Goal: Transaction & Acquisition: Purchase product/service

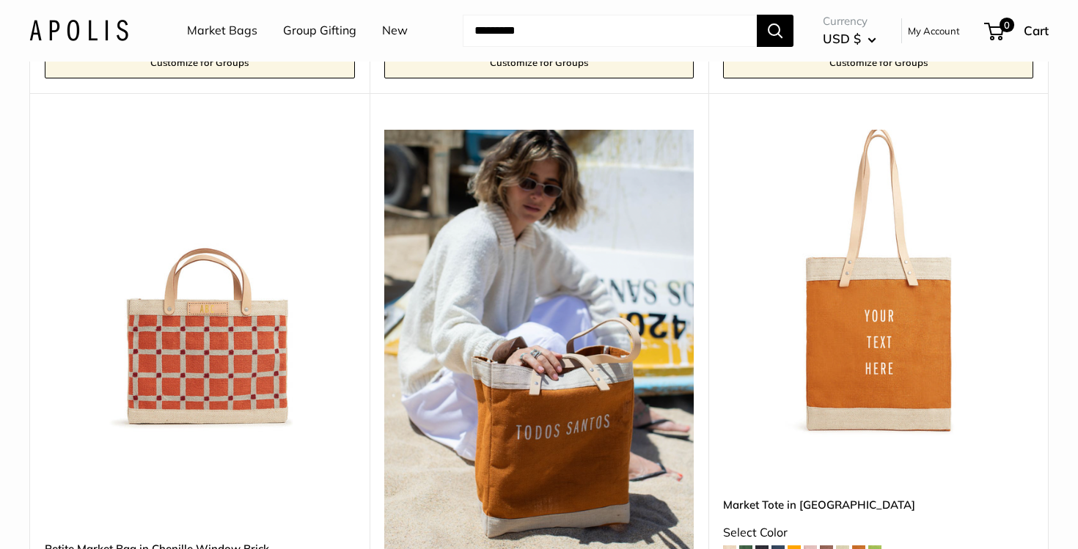
scroll to position [2298, 0]
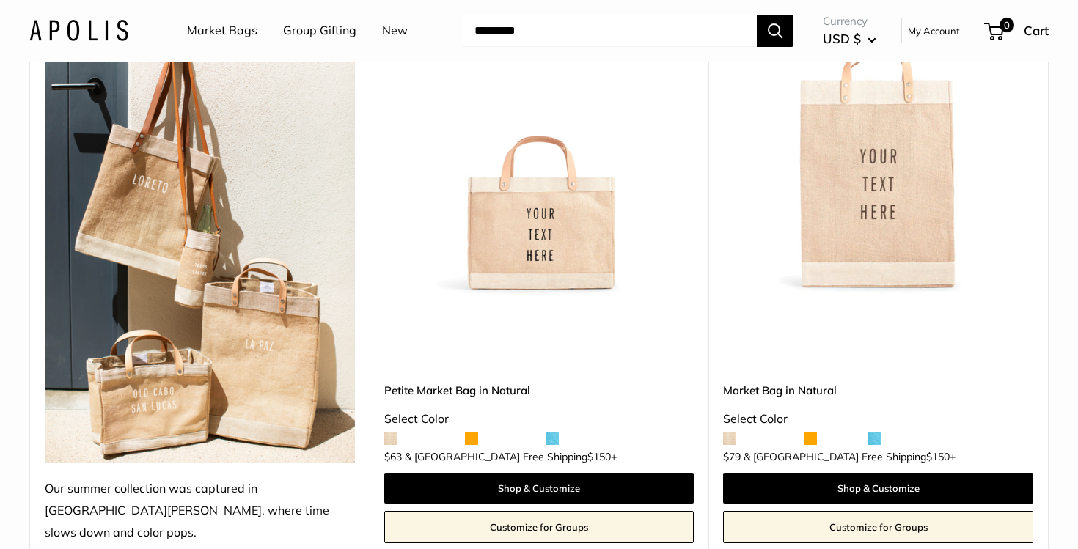
scroll to position [273, 0]
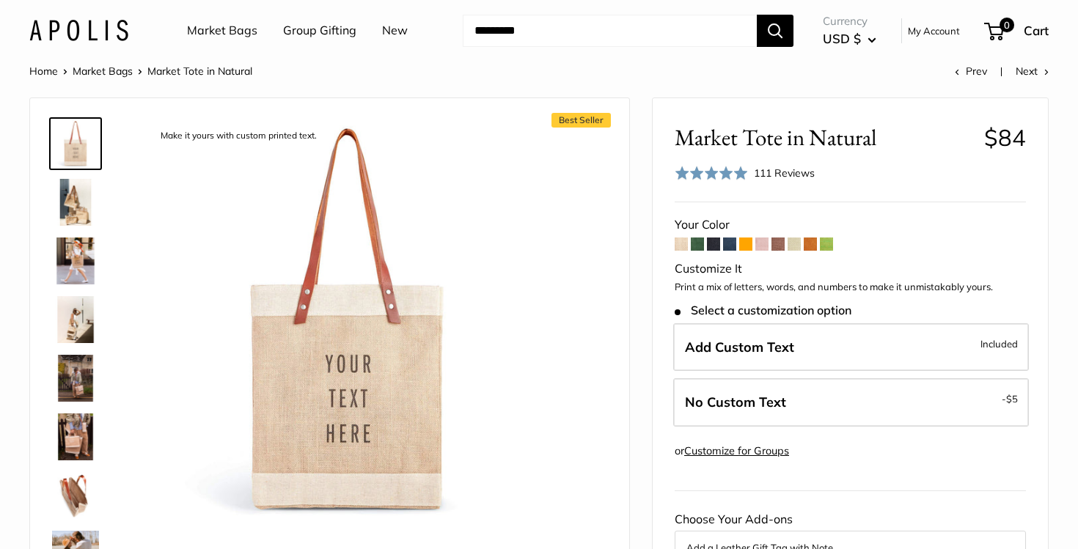
click at [87, 257] on img at bounding box center [75, 261] width 47 height 47
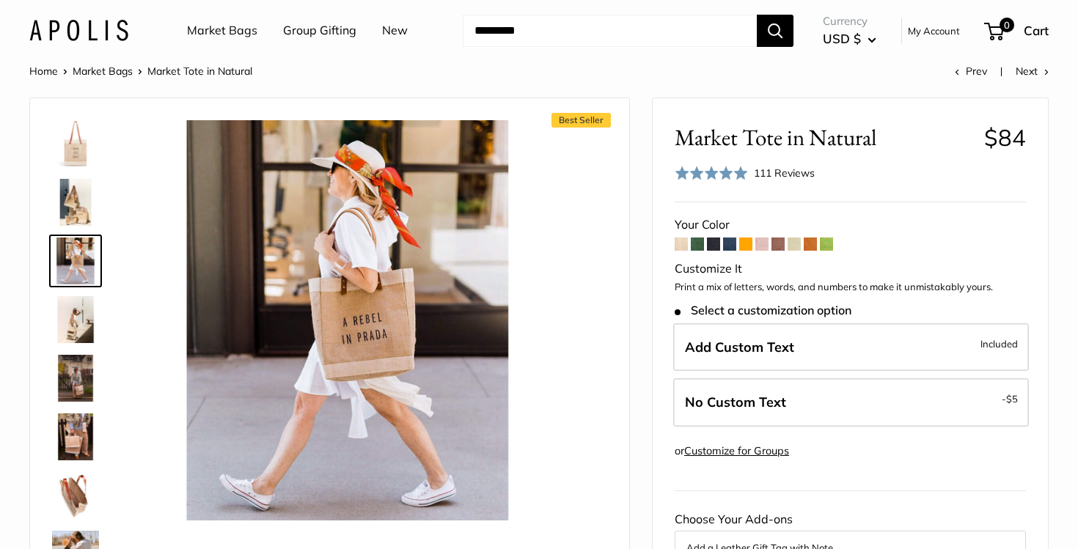
click at [74, 323] on img at bounding box center [75, 319] width 47 height 47
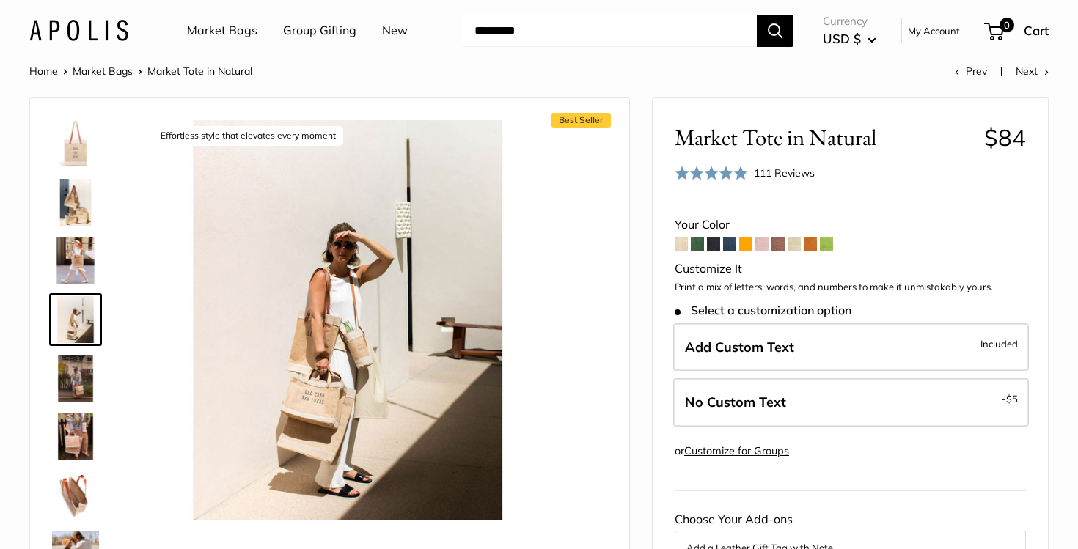
click at [70, 390] on img at bounding box center [75, 378] width 47 height 47
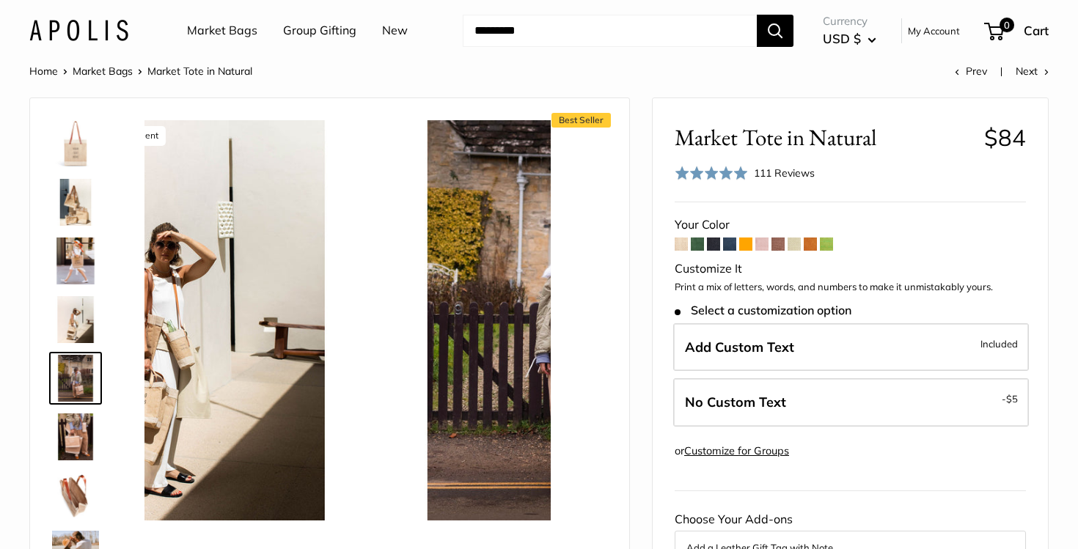
scroll to position [45, 0]
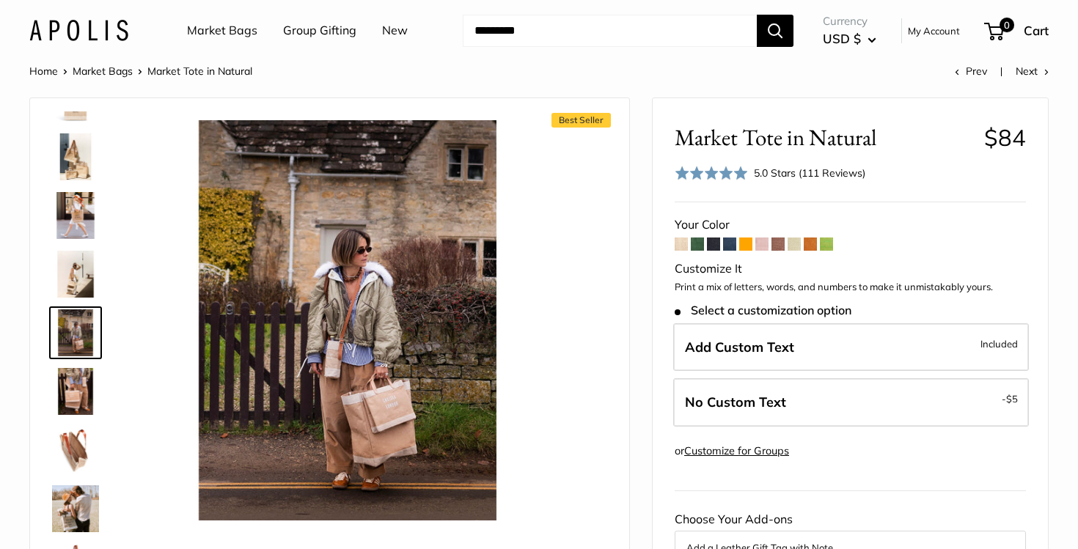
click at [72, 419] on div at bounding box center [81, 331] width 70 height 440
click at [72, 452] on img at bounding box center [75, 450] width 47 height 47
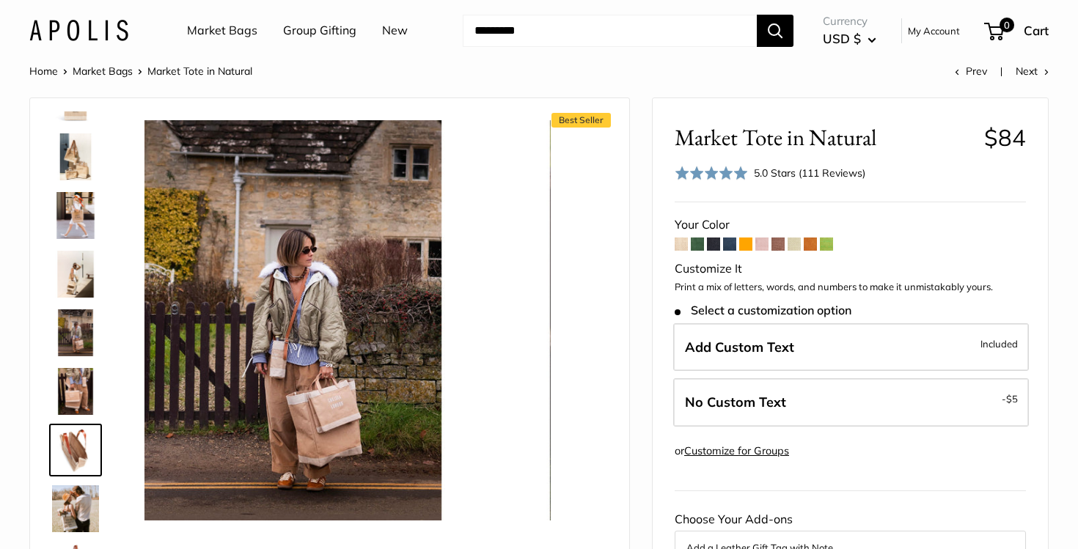
scroll to position [163, 0]
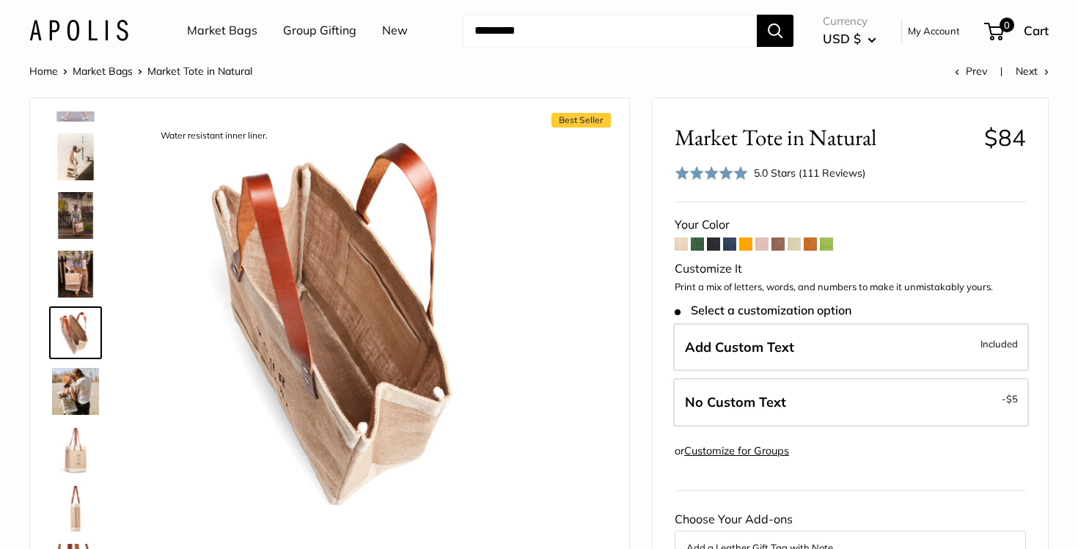
click at [76, 156] on img at bounding box center [75, 156] width 47 height 47
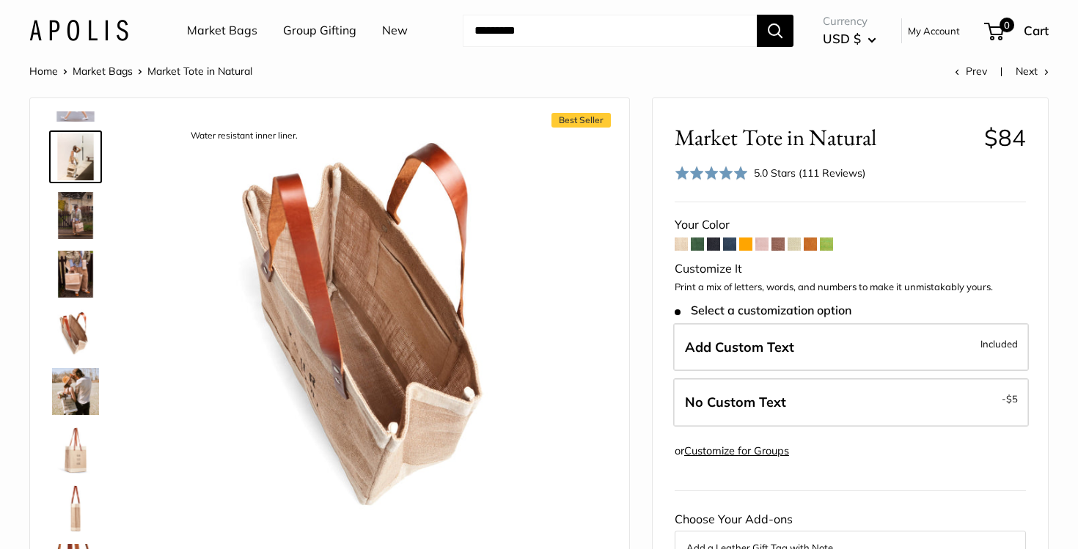
scroll to position [0, 0]
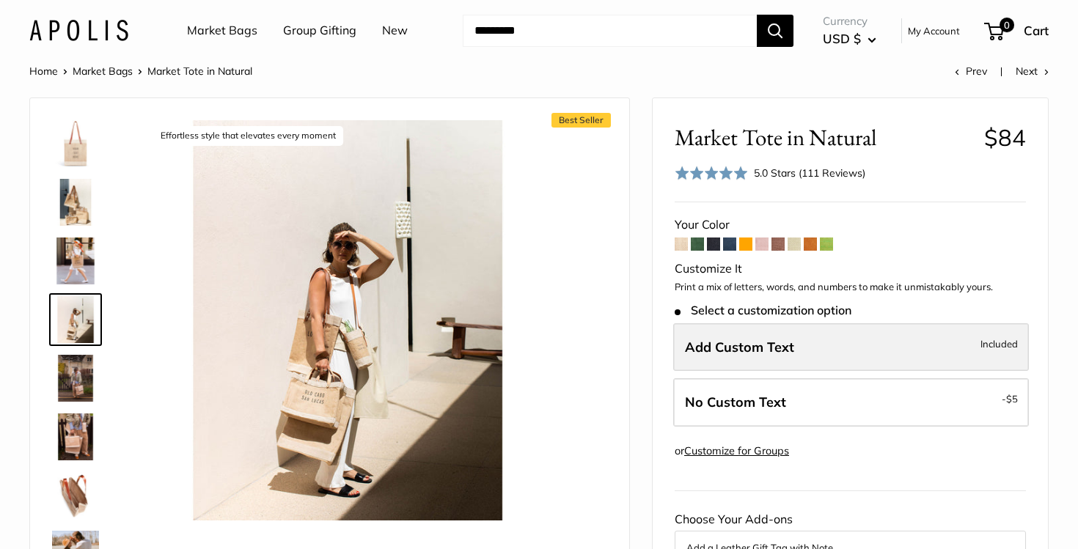
click at [751, 340] on span "Add Custom Text" at bounding box center [739, 347] width 109 height 17
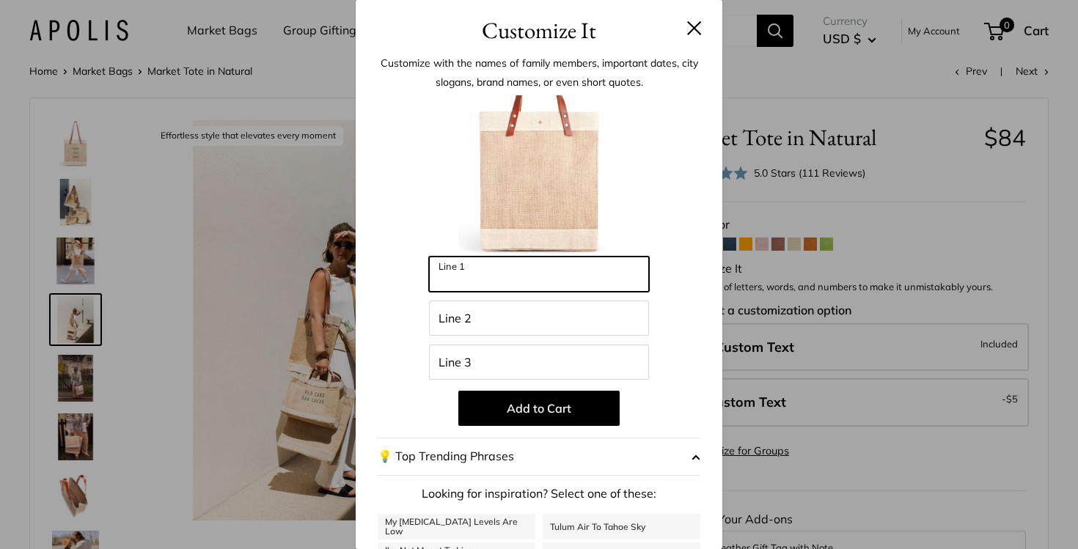
click at [571, 276] on input "Line 1" at bounding box center [539, 274] width 220 height 35
type input "*******"
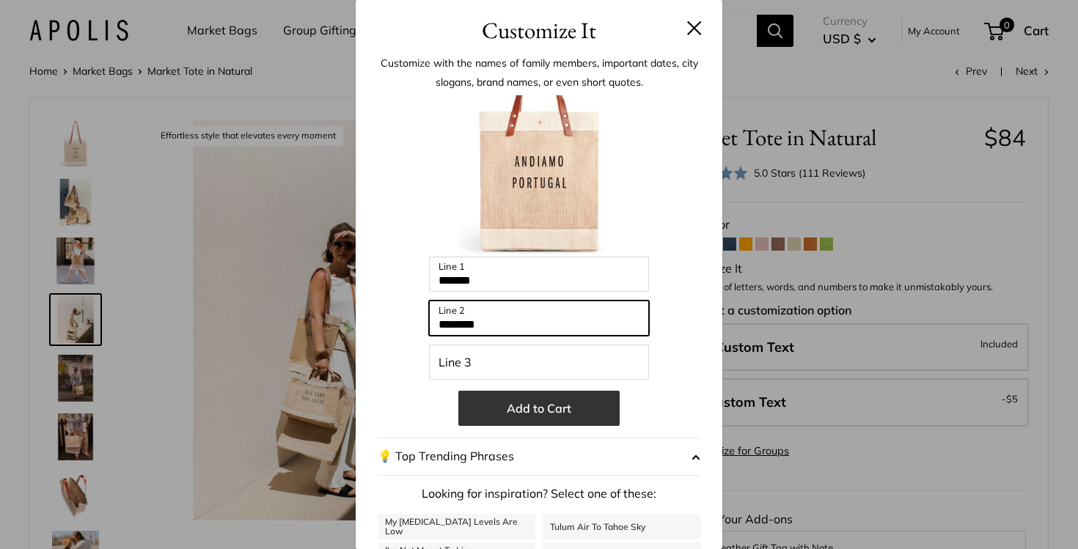
type input "********"
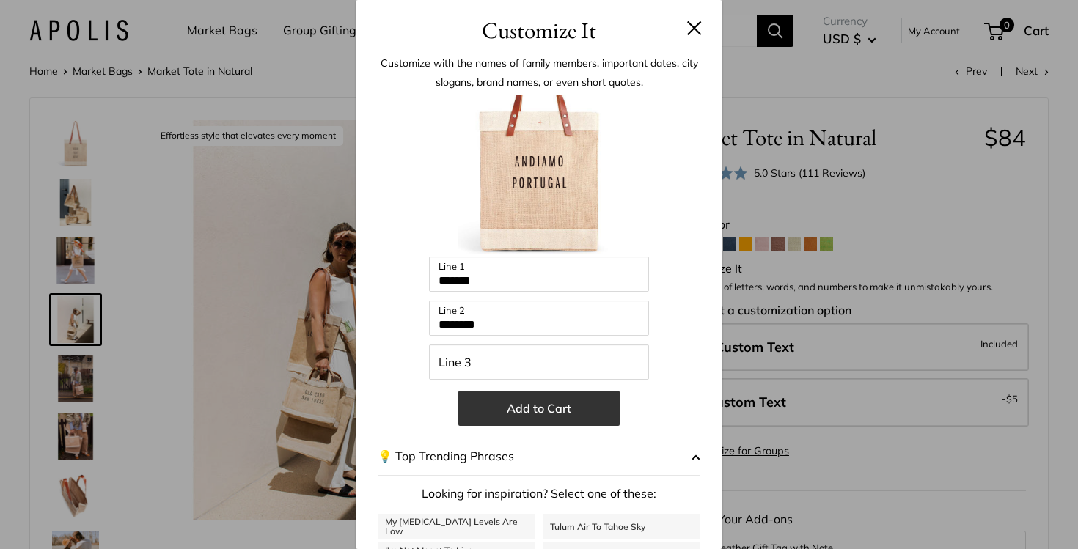
click at [540, 410] on button "Add to Cart" at bounding box center [538, 408] width 161 height 35
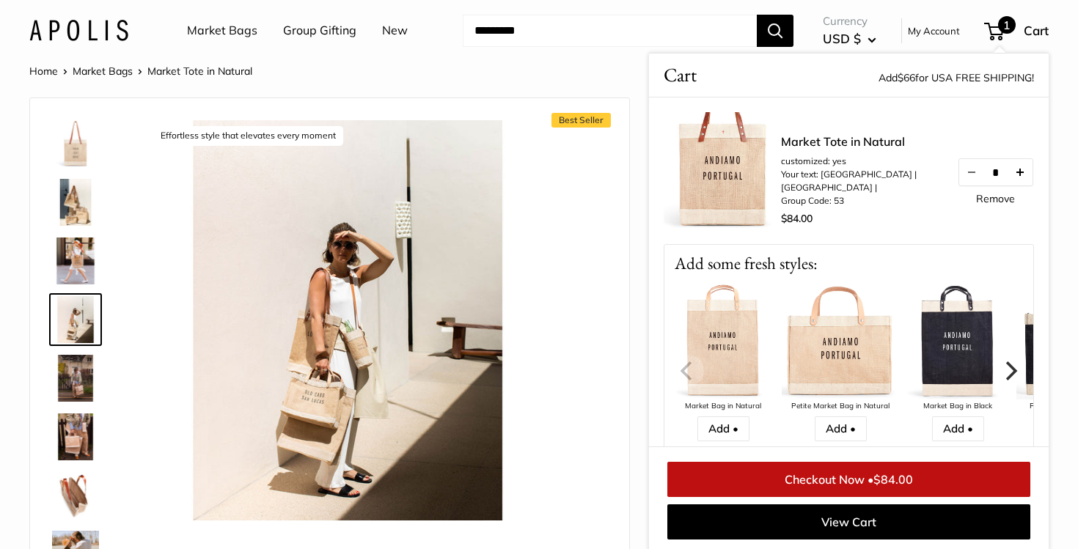
click at [1021, 180] on button "Increase quantity by 1" at bounding box center [1019, 172] width 25 height 26
click at [1020, 180] on button "Increase quantity by 1" at bounding box center [1019, 172] width 25 height 26
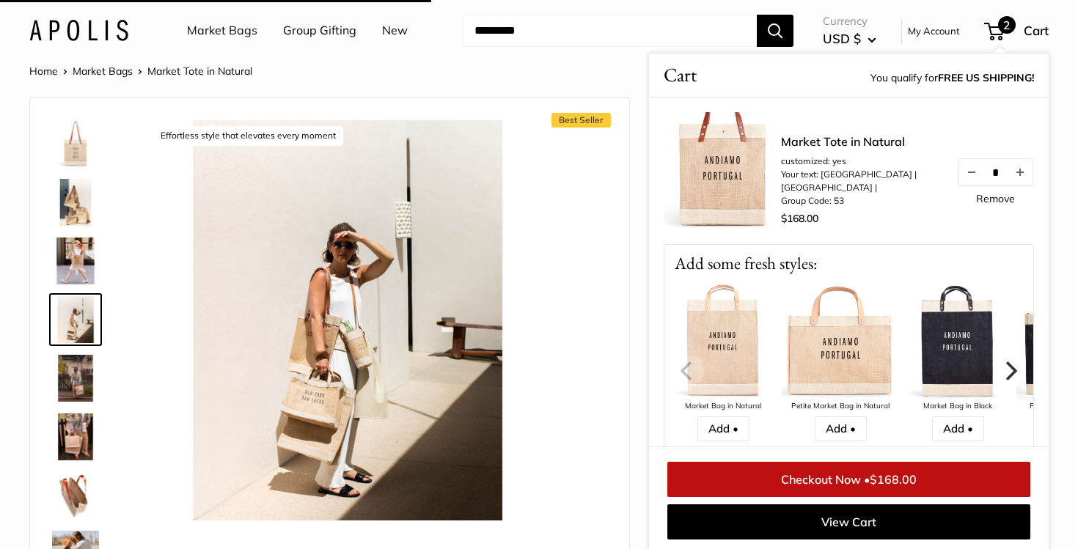
click at [1020, 180] on button "Increase quantity by 1" at bounding box center [1019, 172] width 25 height 26
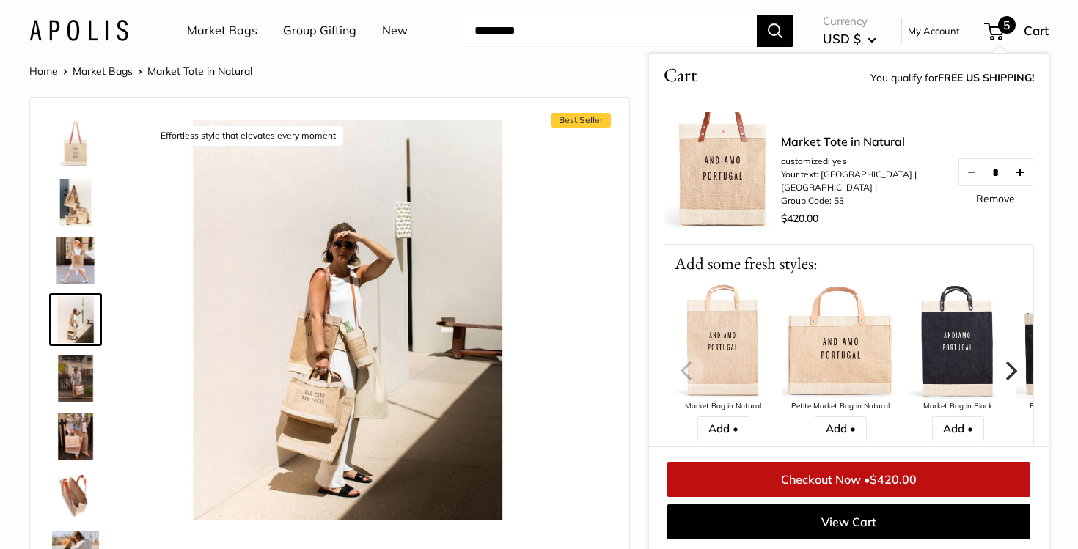
click at [1020, 180] on button "Increase quantity by 1" at bounding box center [1019, 172] width 25 height 26
click at [1018, 180] on button "Increase quantity by 1" at bounding box center [1019, 172] width 25 height 26
click at [963, 178] on button "Decrease quantity by 1" at bounding box center [971, 172] width 25 height 26
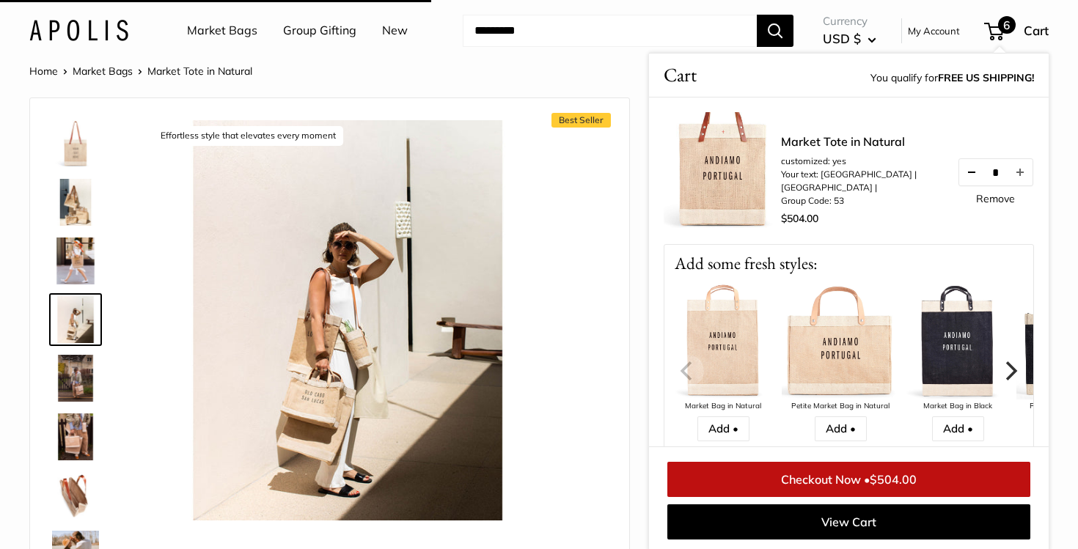
click at [963, 178] on button "Decrease quantity by 1" at bounding box center [971, 172] width 25 height 26
click at [991, 178] on input "*" at bounding box center [995, 172] width 23 height 12
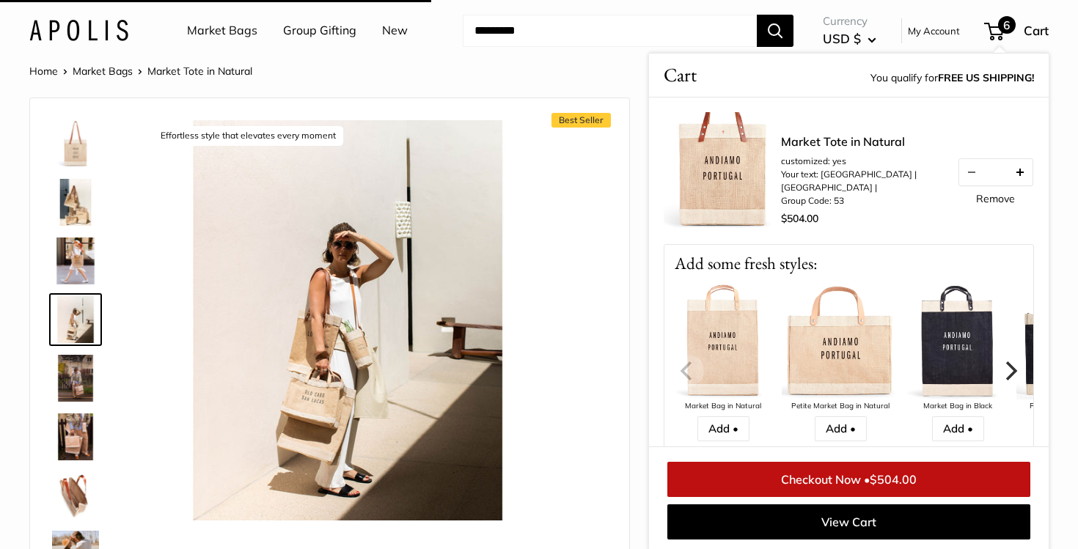
type input "*"
click at [960, 178] on button "Decrease quantity by 1" at bounding box center [971, 172] width 25 height 26
click at [1002, 203] on link "Remove" at bounding box center [995, 199] width 39 height 10
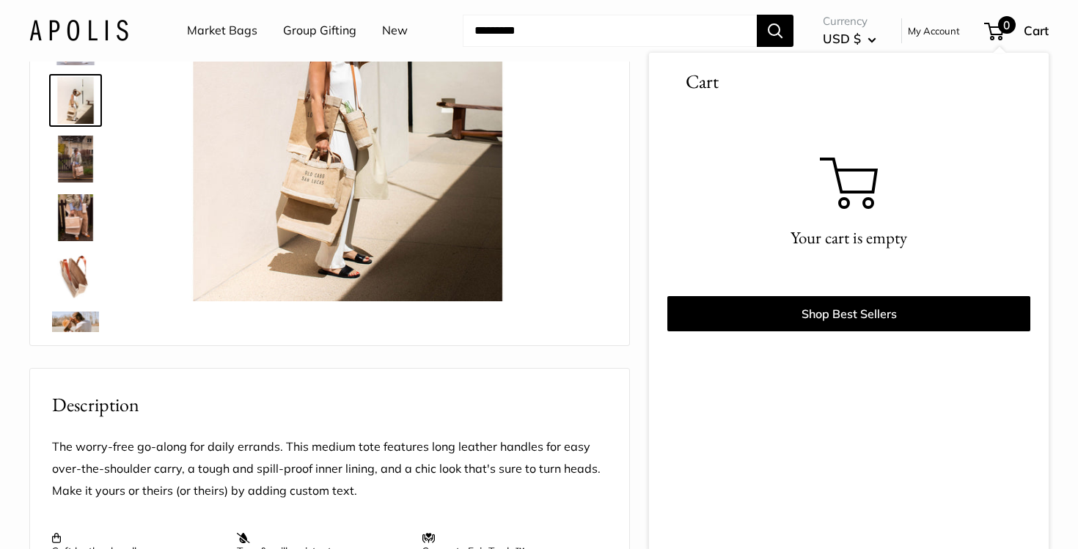
scroll to position [249, 0]
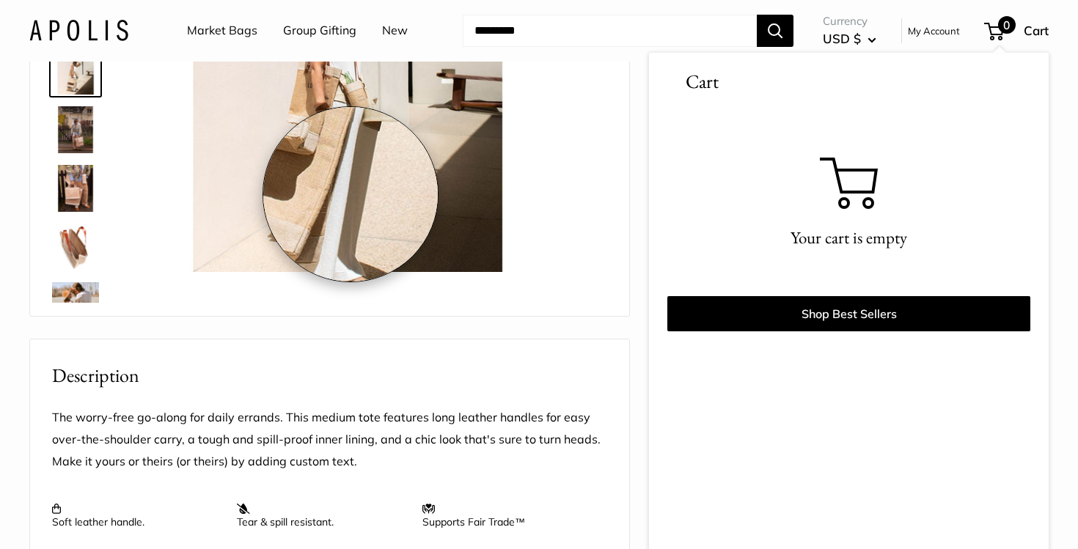
click at [350, 194] on img at bounding box center [347, 72] width 400 height 400
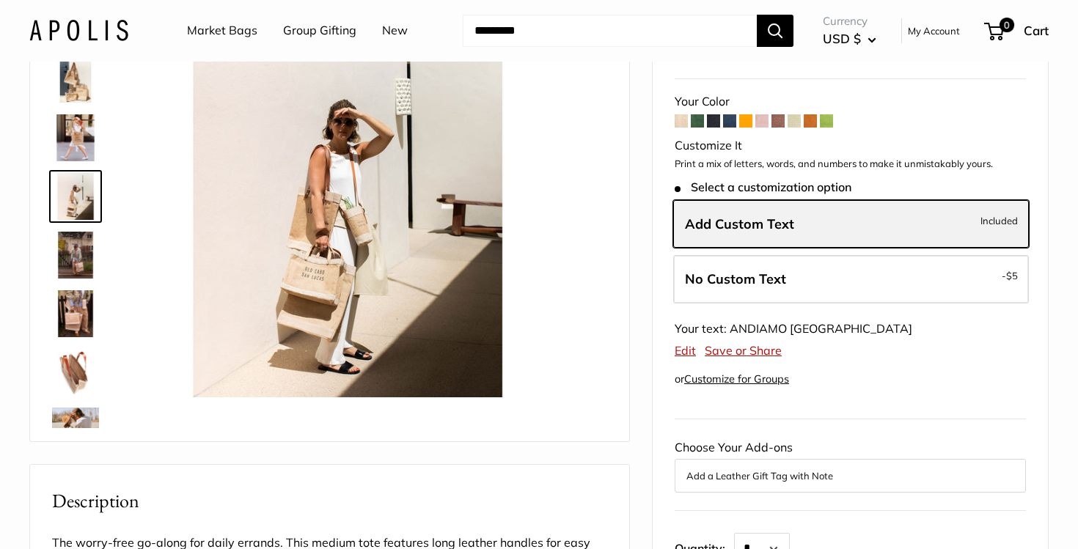
click at [712, 229] on label "Add Custom Text Included" at bounding box center [851, 224] width 356 height 48
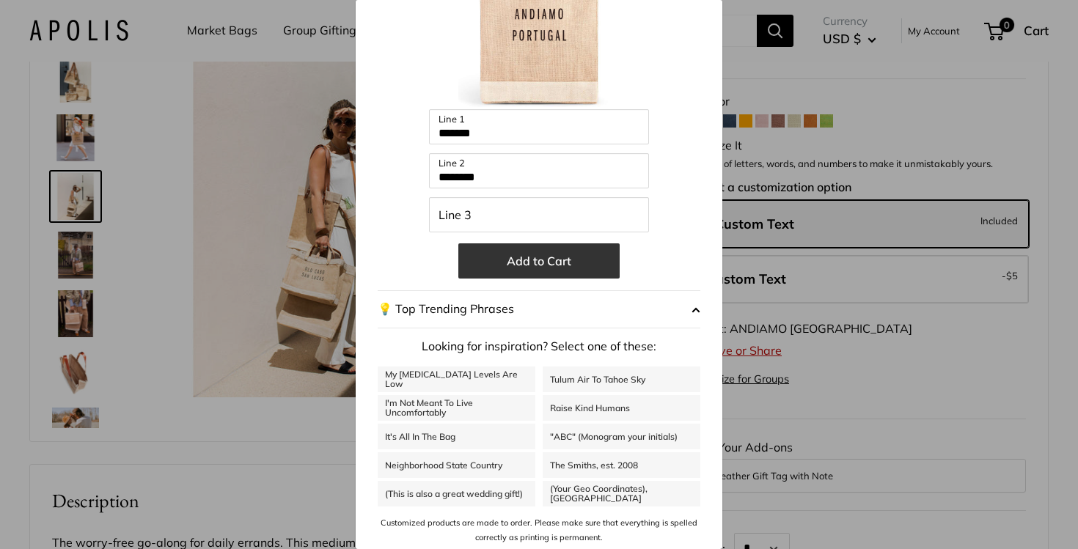
scroll to position [147, 0]
click at [532, 260] on button "Add to Cart" at bounding box center [538, 261] width 161 height 35
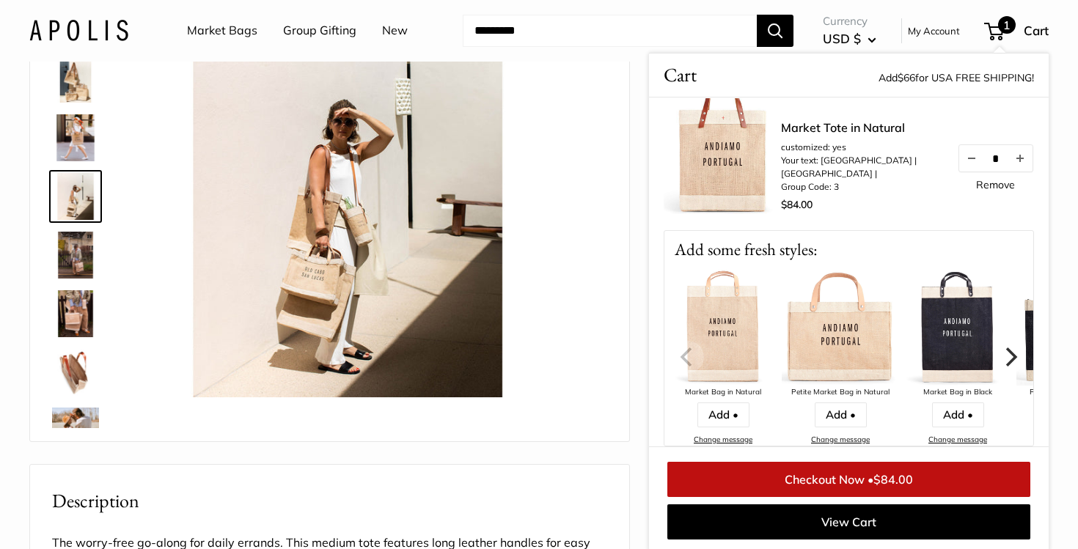
scroll to position [0, 0]
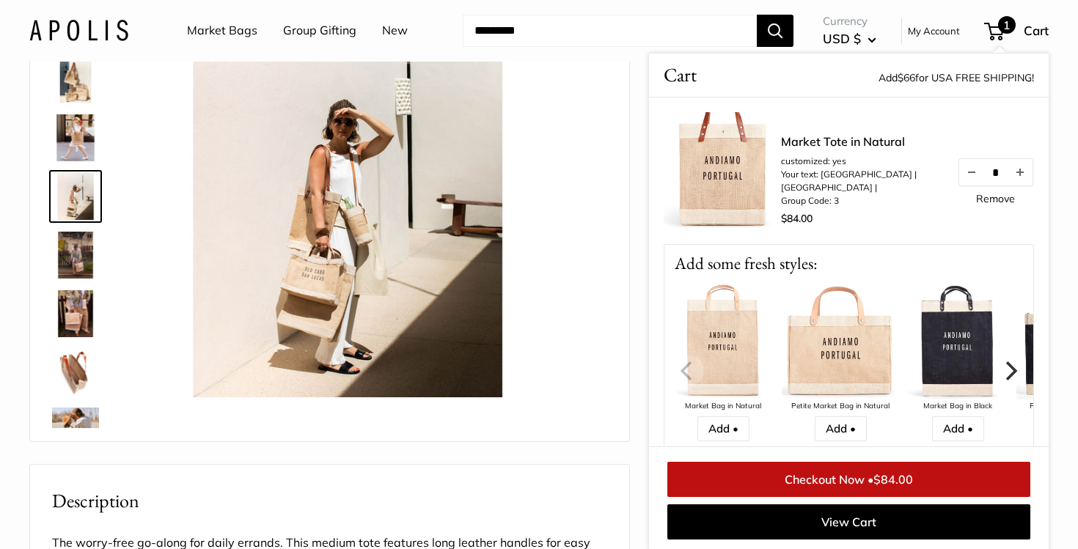
click at [74, 253] on img at bounding box center [75, 255] width 47 height 47
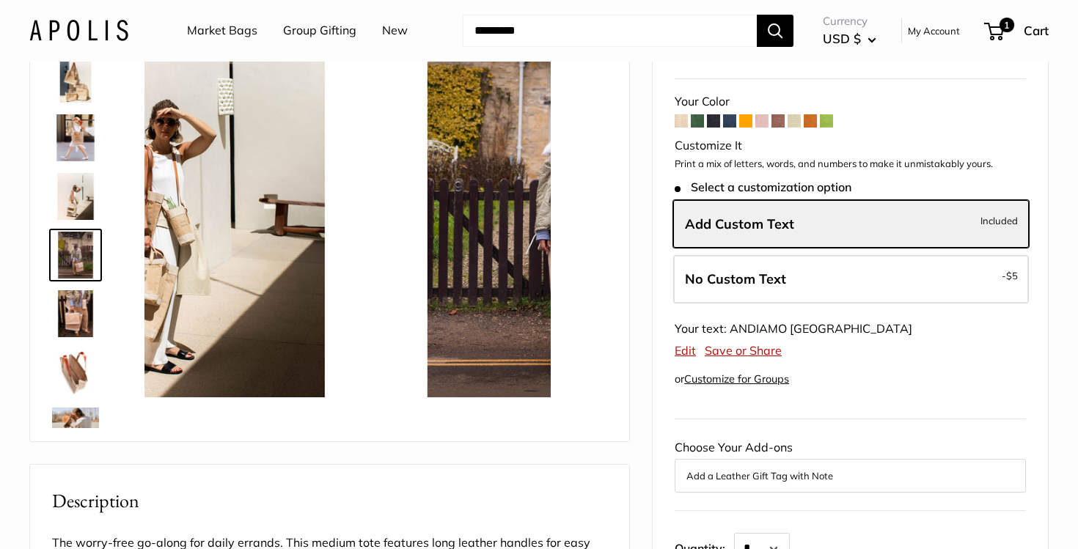
scroll to position [45, 0]
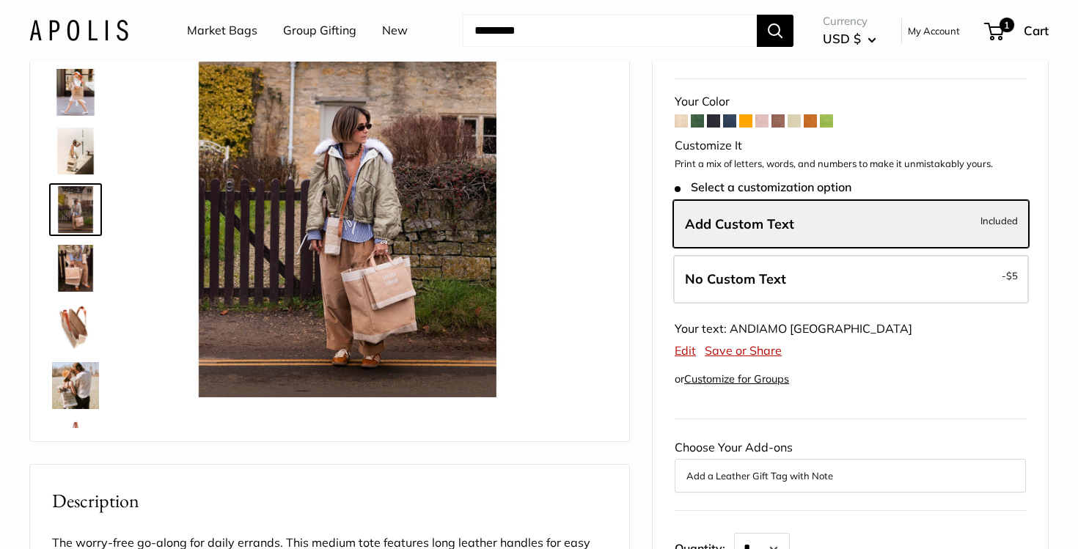
click at [75, 312] on img at bounding box center [75, 327] width 47 height 47
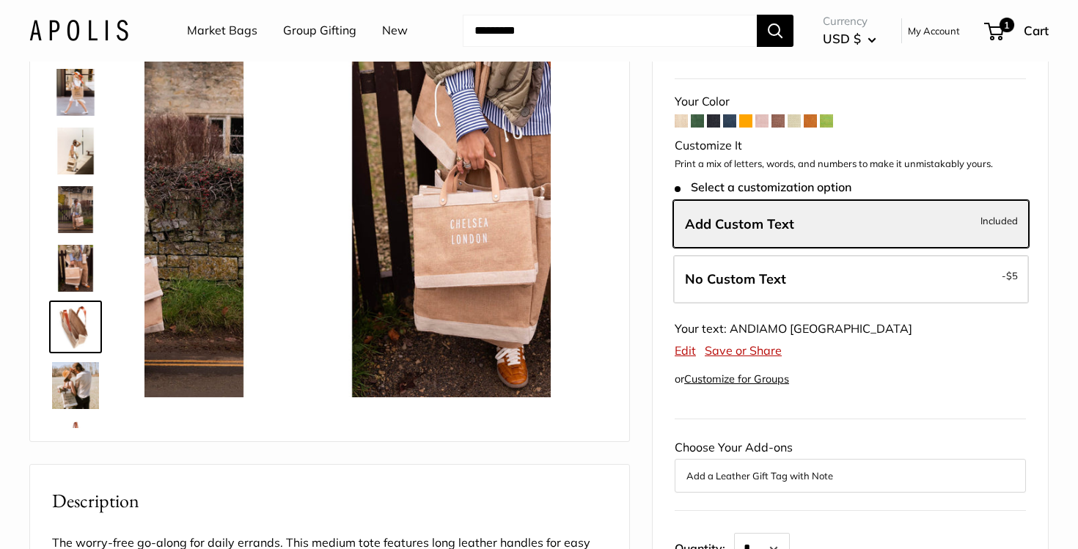
scroll to position [163, 0]
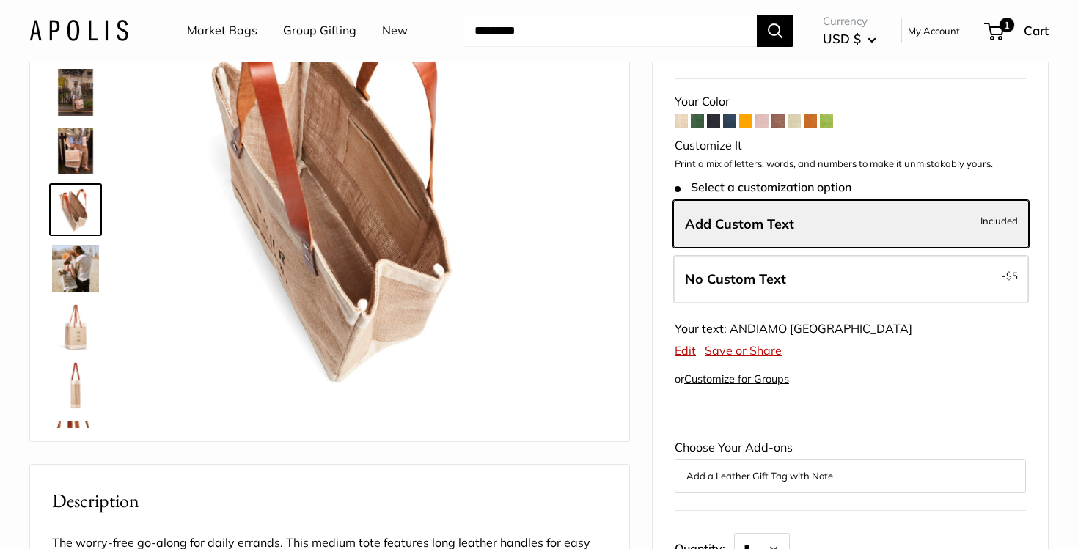
click at [80, 375] on img at bounding box center [75, 385] width 47 height 47
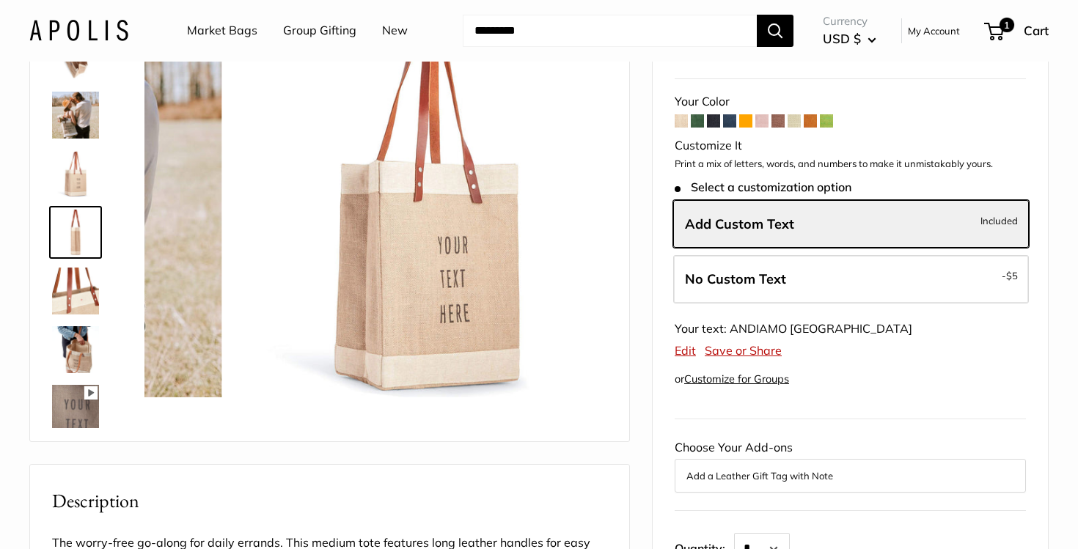
scroll to position [339, 0]
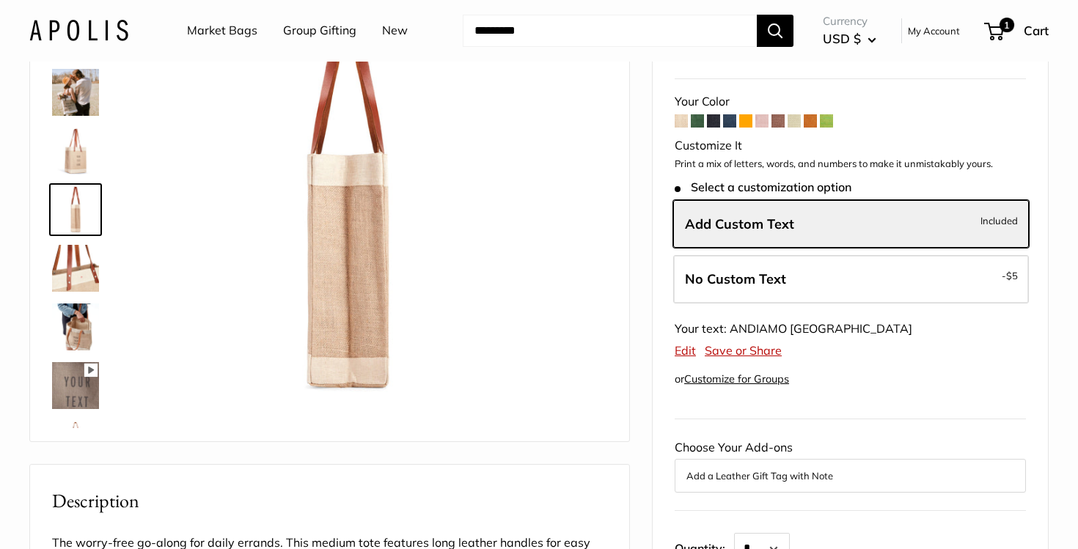
click at [78, 111] on img at bounding box center [75, 92] width 47 height 47
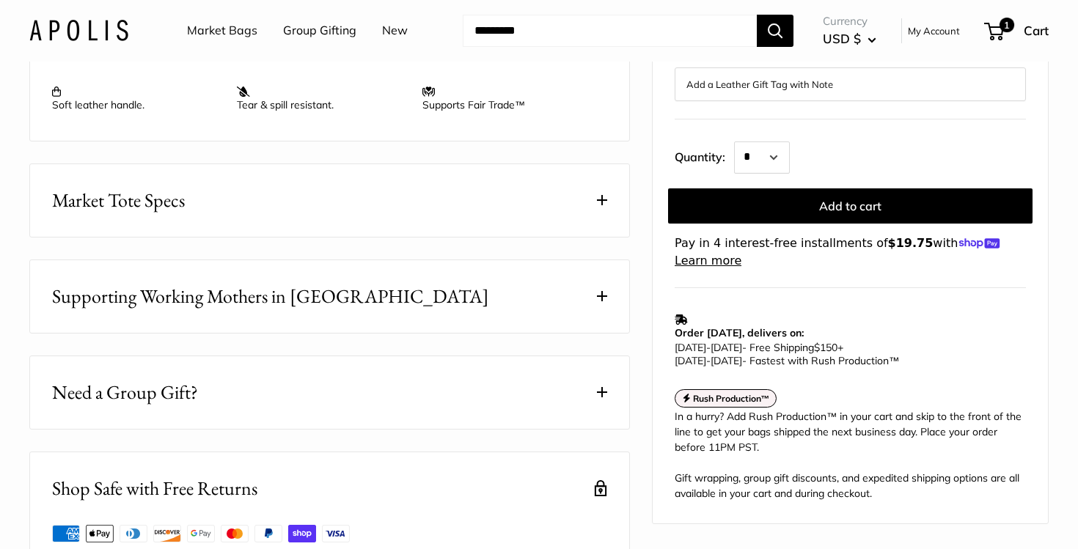
scroll to position [727, 0]
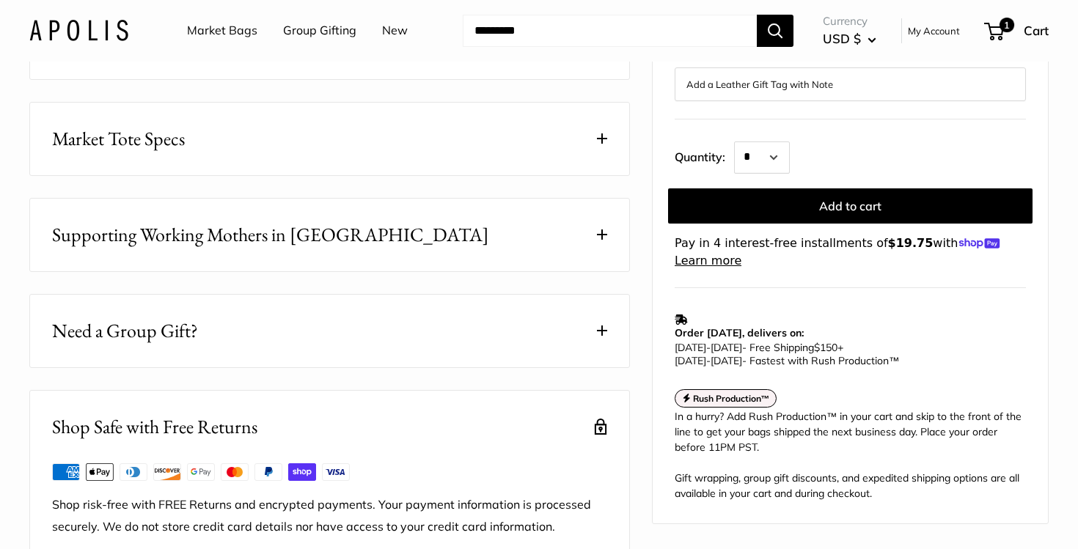
click at [185, 153] on span "Market Tote Specs" at bounding box center [118, 139] width 133 height 29
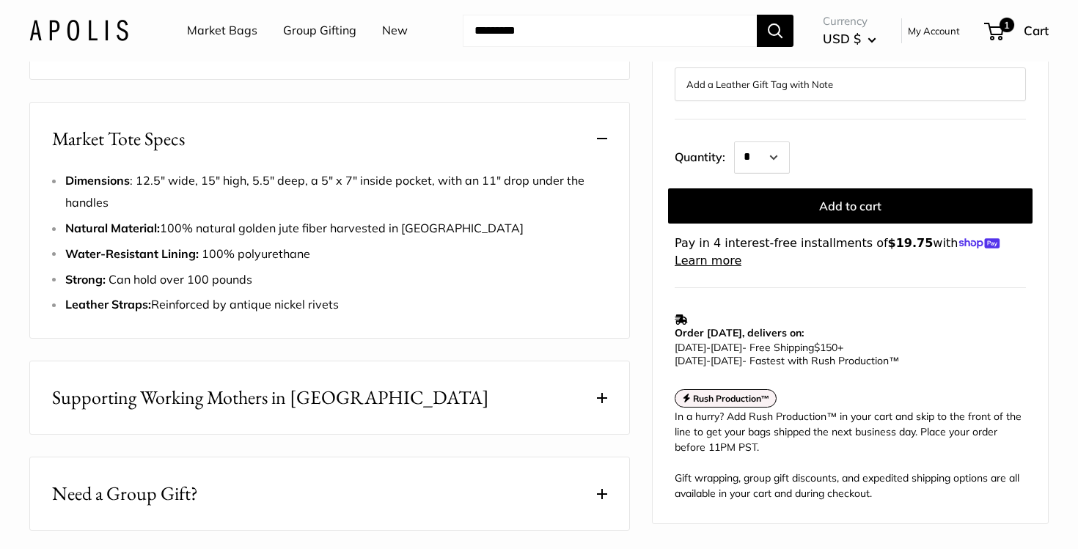
click at [185, 153] on span "Market Tote Specs" at bounding box center [118, 139] width 133 height 29
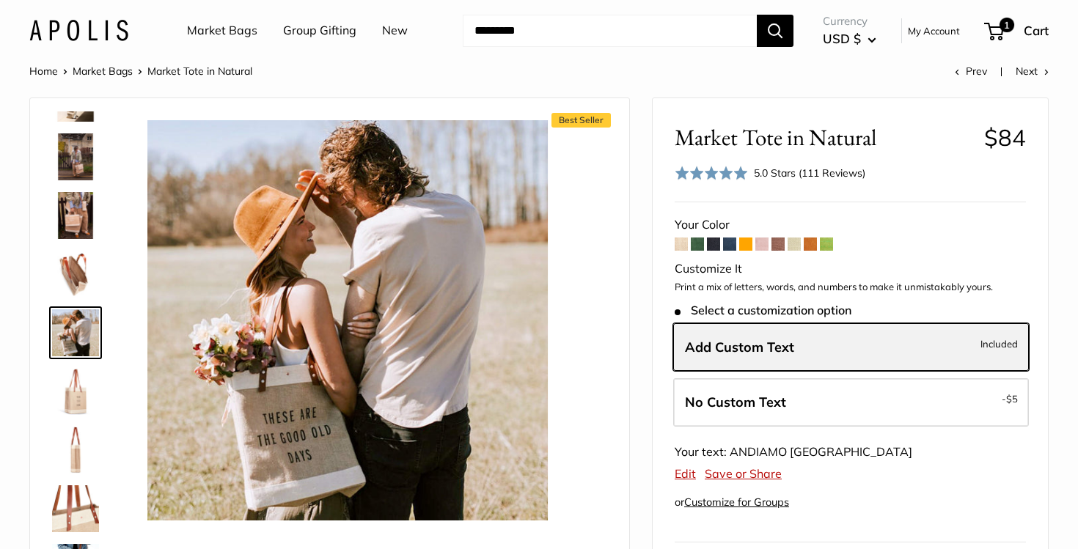
scroll to position [0, 0]
click at [313, 27] on link "Group Gifting" at bounding box center [319, 31] width 73 height 22
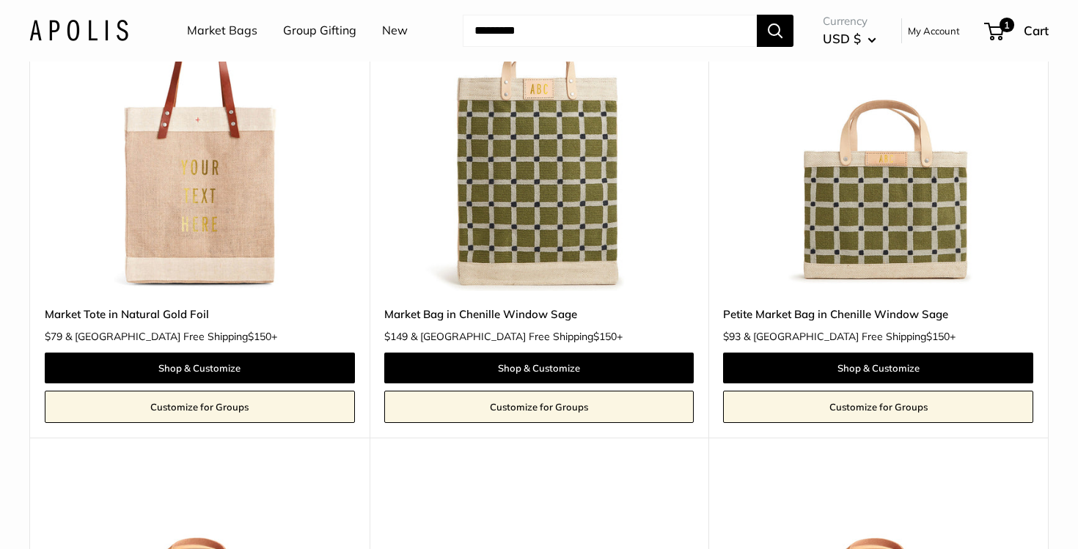
scroll to position [2967, 0]
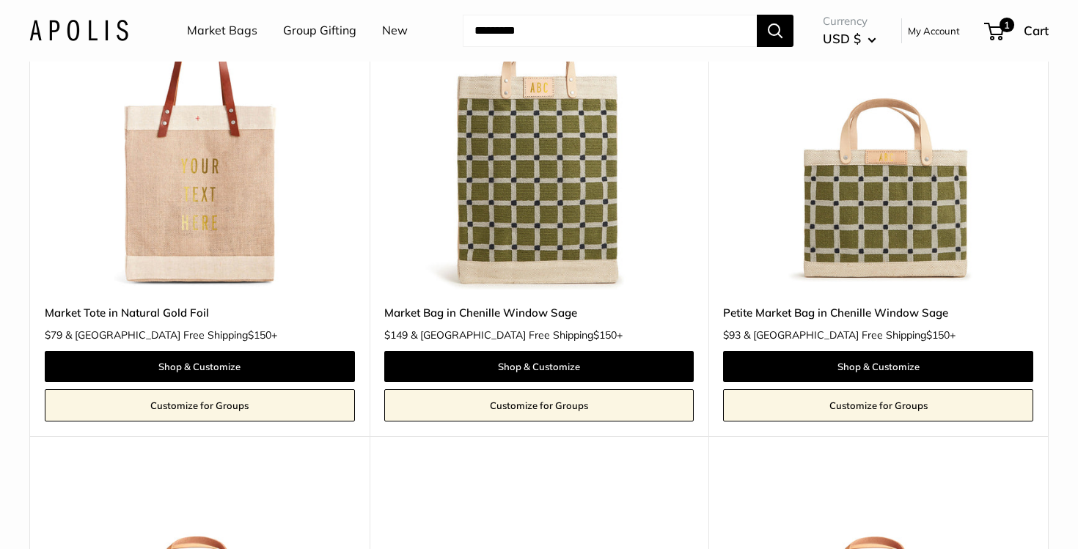
click at [0, 0] on img at bounding box center [0, 0] width 0 height 0
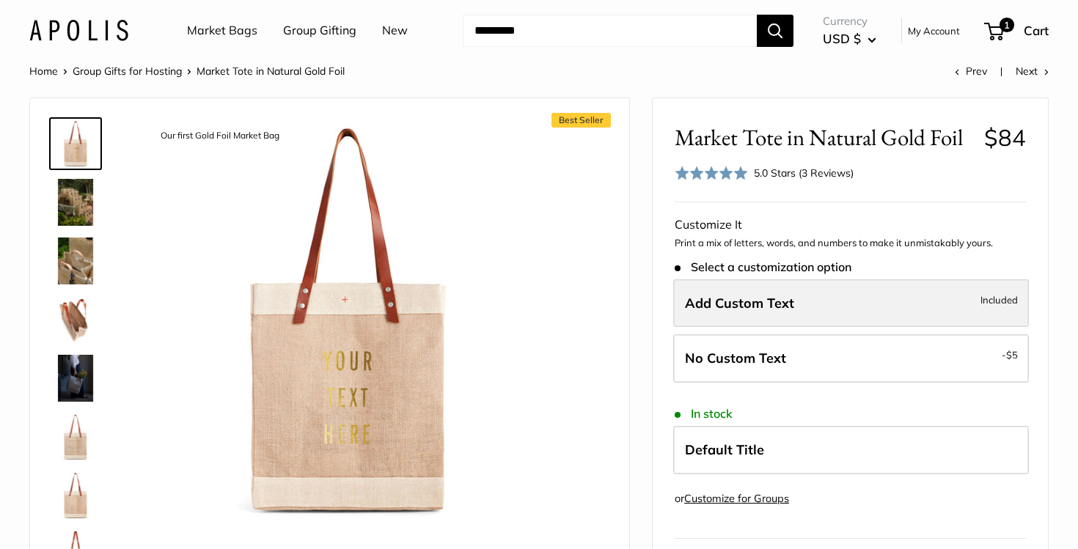
click at [776, 304] on span "Add Custom Text" at bounding box center [739, 303] width 109 height 17
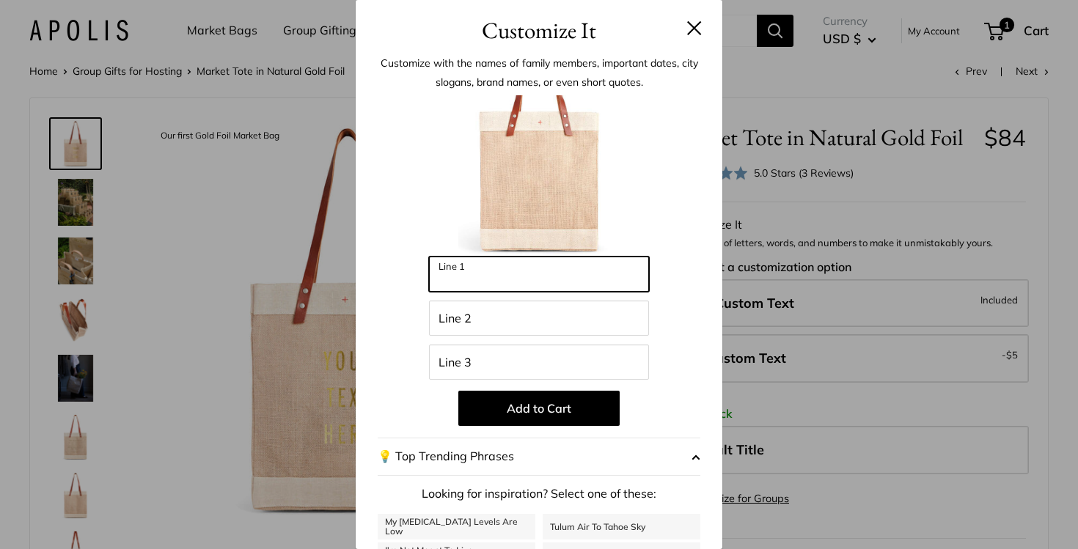
click at [545, 281] on input "Line 1" at bounding box center [539, 274] width 220 height 35
type input "*******"
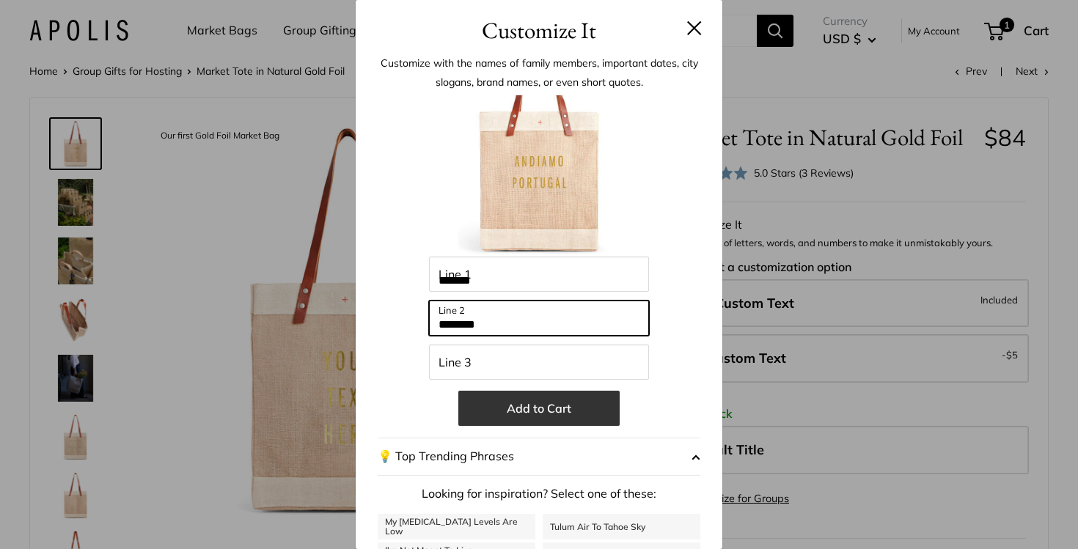
type input "********"
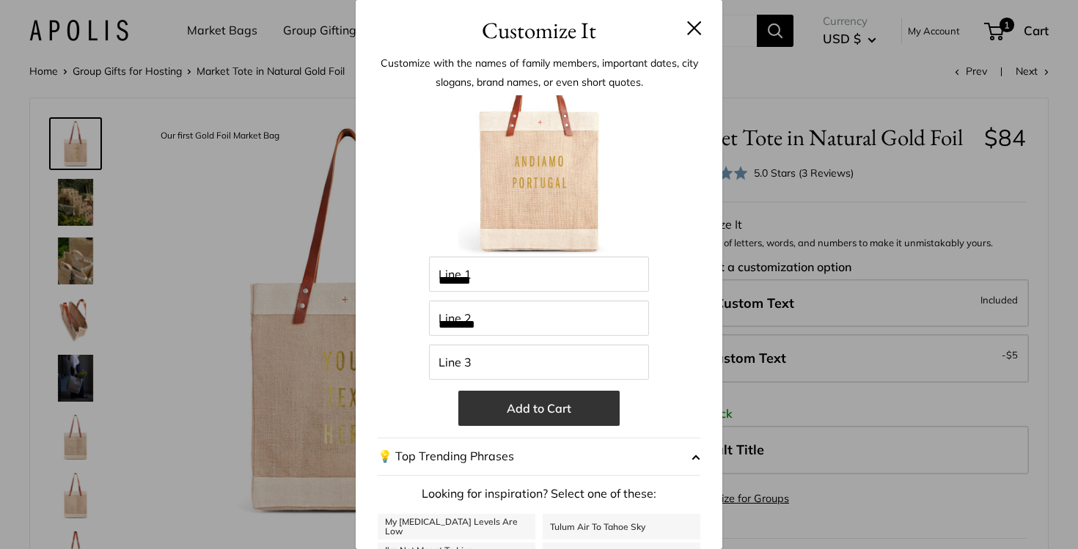
click at [534, 415] on button "Add to Cart" at bounding box center [538, 408] width 161 height 35
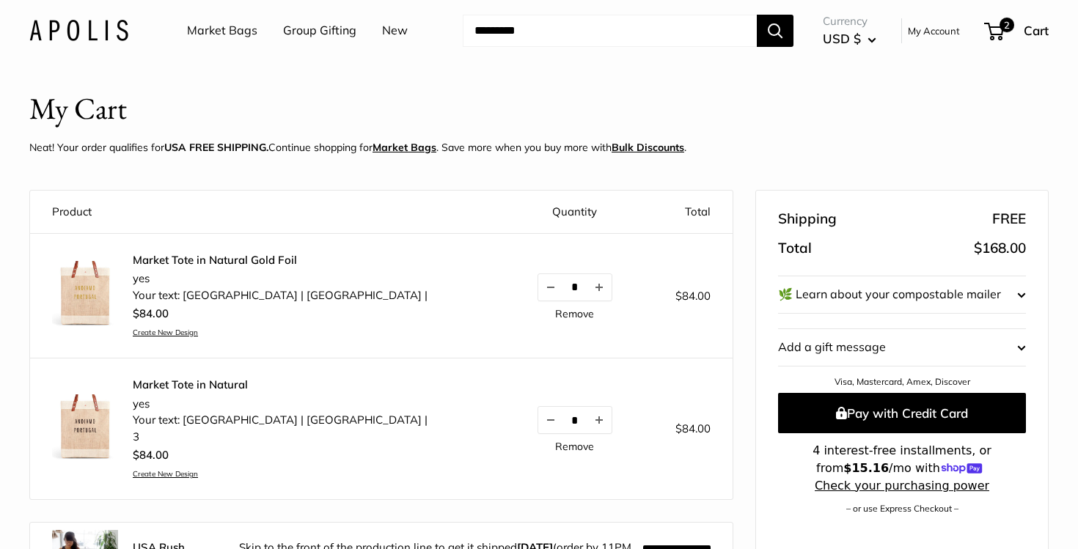
scroll to position [16, 0]
click at [538, 418] on button "Decrease quantity by 1" at bounding box center [550, 420] width 25 height 26
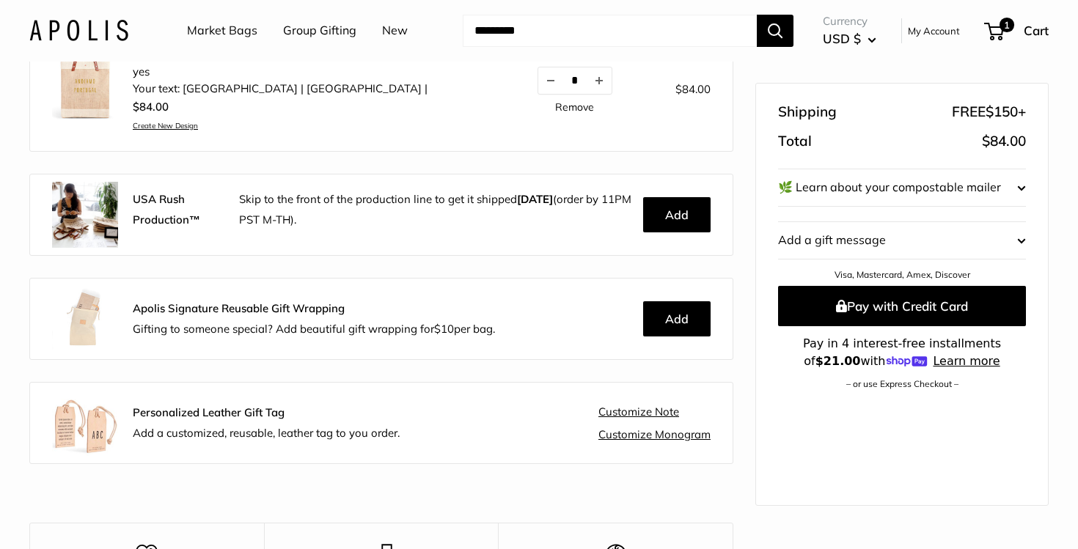
scroll to position [37, 0]
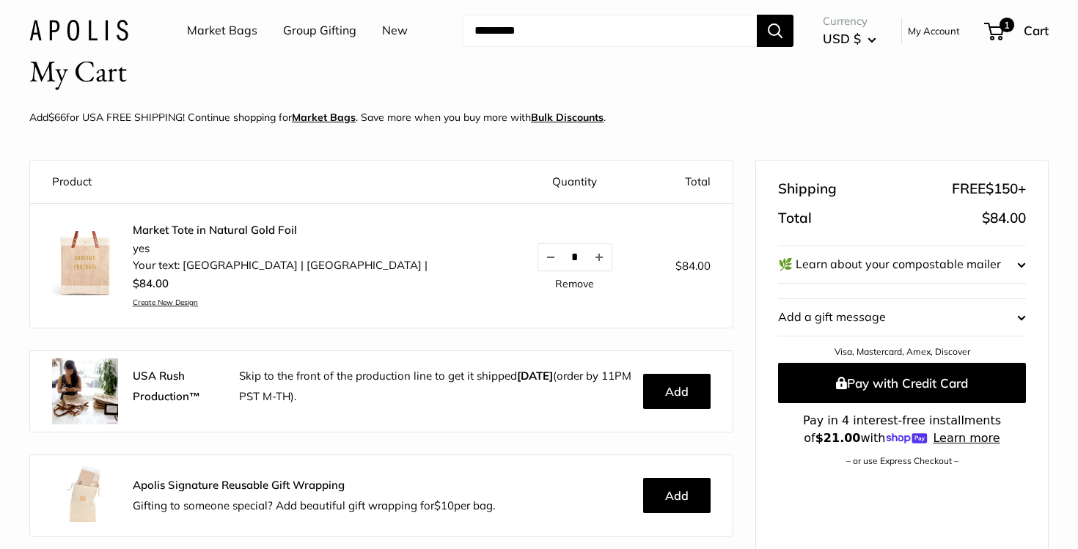
click at [540, 262] on div "*" at bounding box center [574, 257] width 75 height 28
click at [587, 260] on button "Increase quantity by 1" at bounding box center [599, 257] width 25 height 26
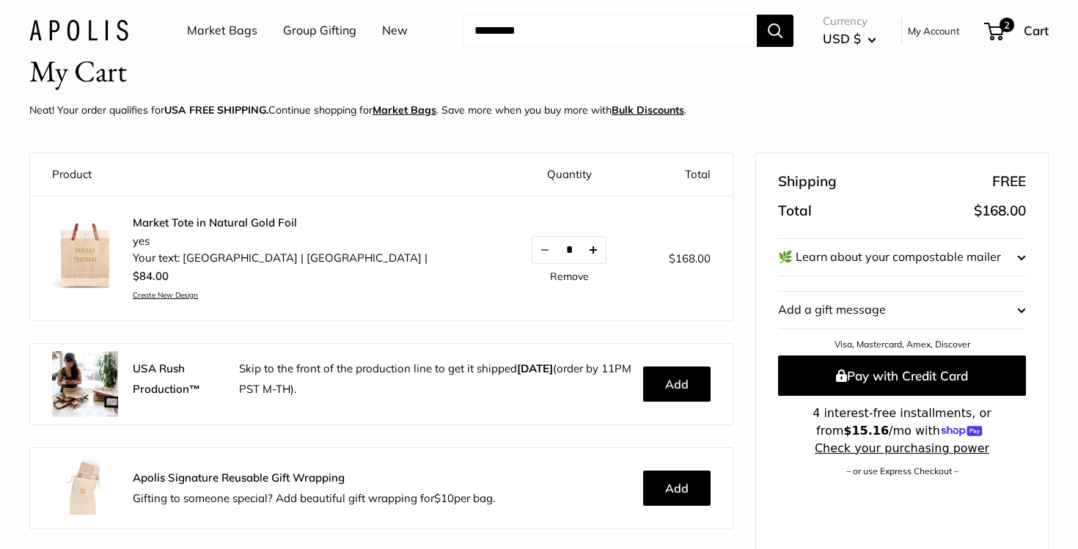
click at [581, 253] on button "Increase quantity by 1" at bounding box center [593, 250] width 25 height 26
click at [581, 250] on button "Increase quantity by 1" at bounding box center [593, 250] width 25 height 26
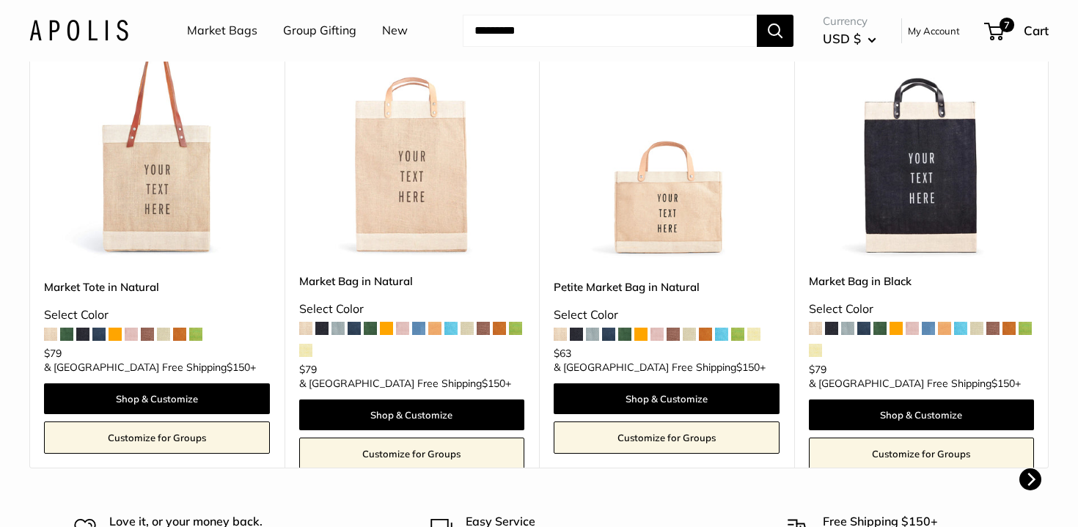
scroll to position [647, 0]
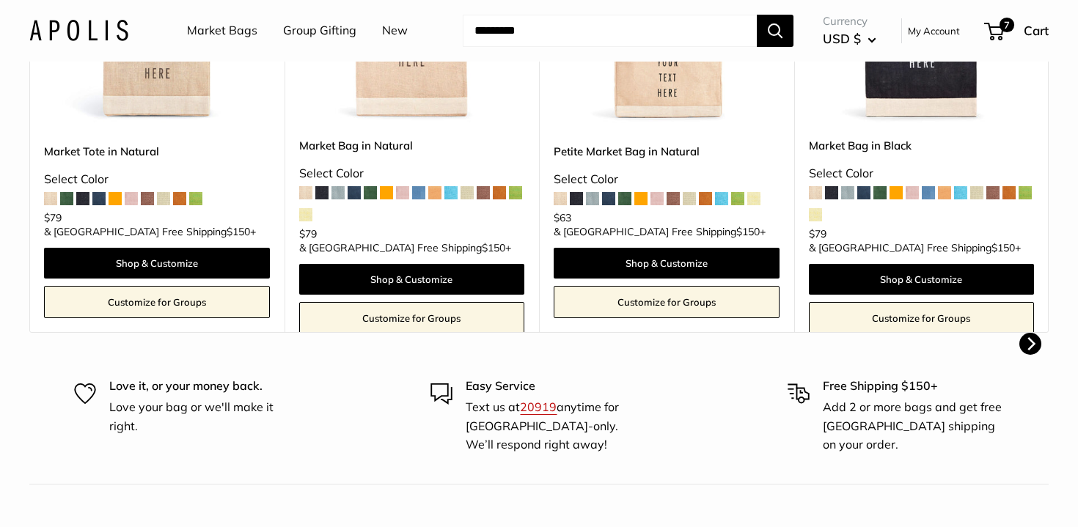
click at [189, 296] on link "Customize for Groups" at bounding box center [157, 302] width 226 height 32
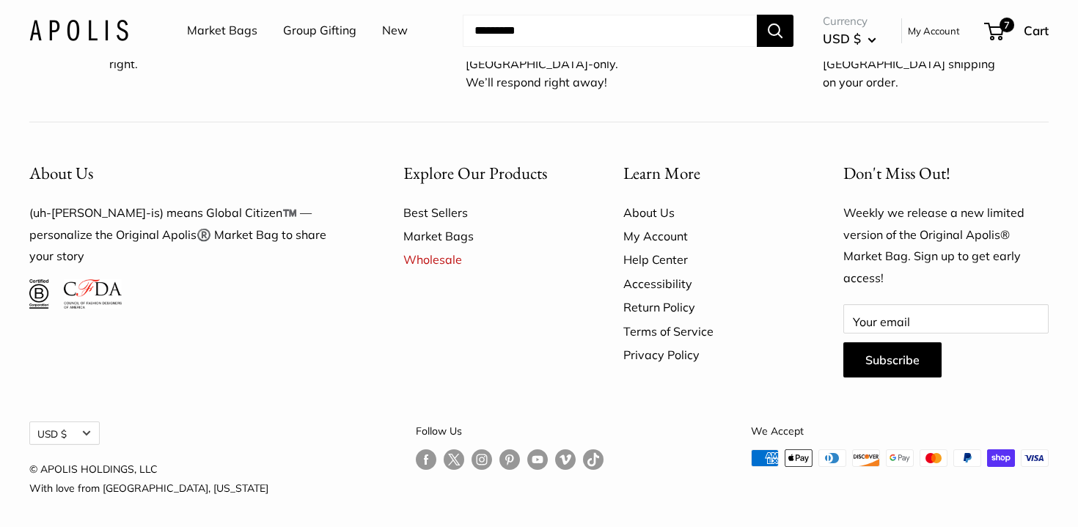
scroll to position [1009, 0]
click at [430, 249] on link "Wholesale" at bounding box center [487, 260] width 169 height 23
